Goal: Information Seeking & Learning: Understand process/instructions

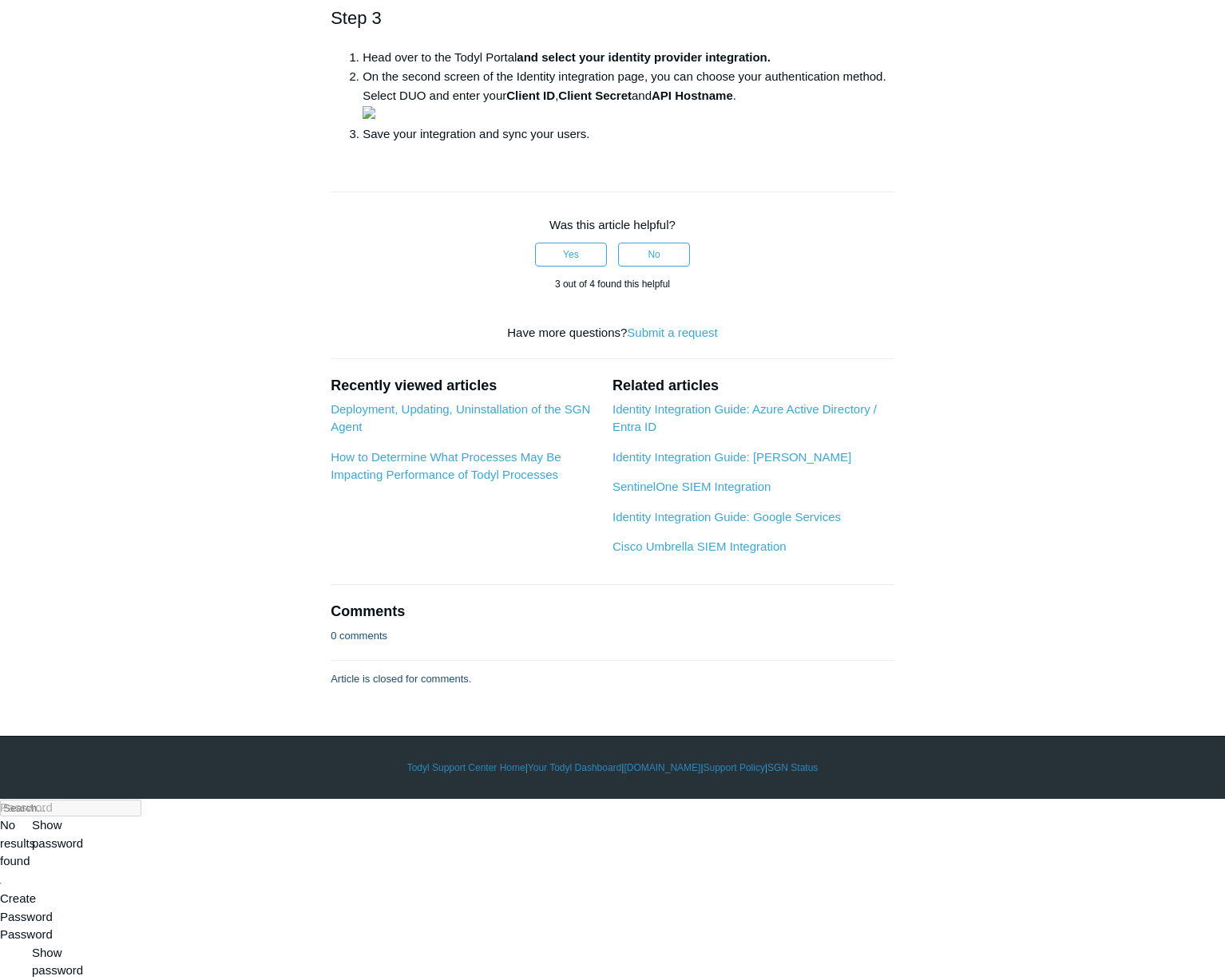
scroll to position [1435, 0]
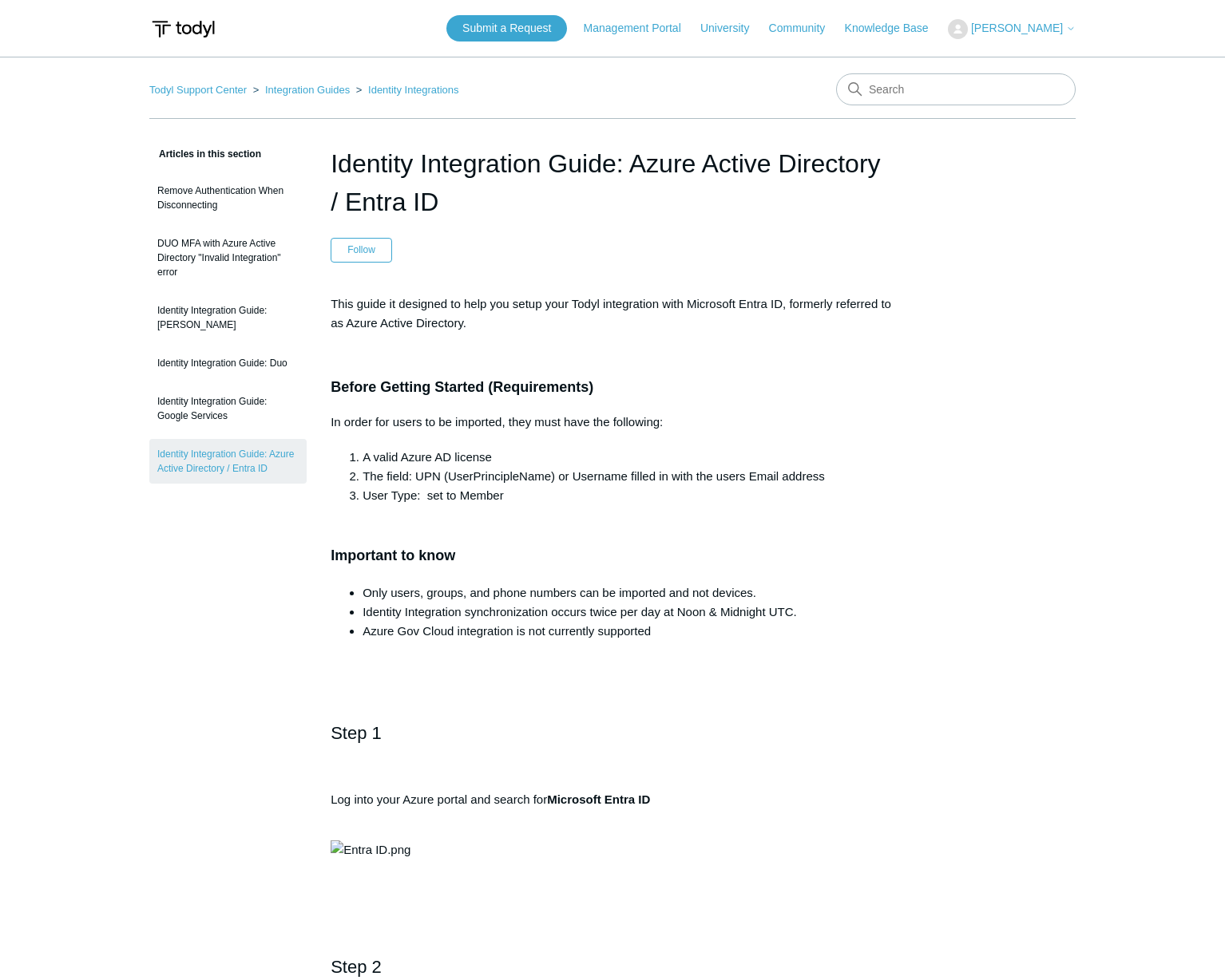
drag, startPoint x: 878, startPoint y: 272, endPoint x: 853, endPoint y: 245, distance: 36.8
